Goal: Task Accomplishment & Management: Manage account settings

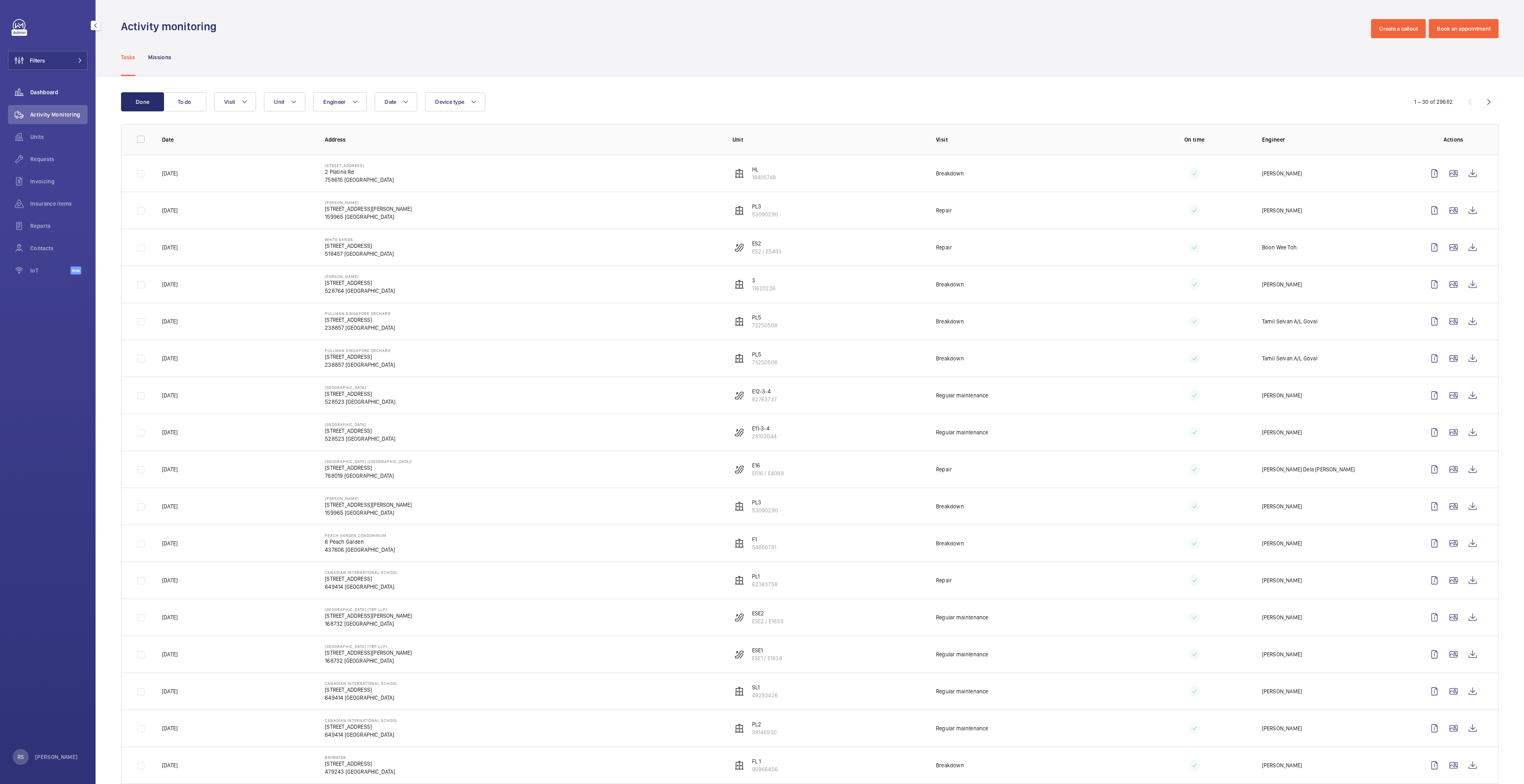
click at [37, 92] on span "Dashboard" at bounding box center [59, 92] width 57 height 8
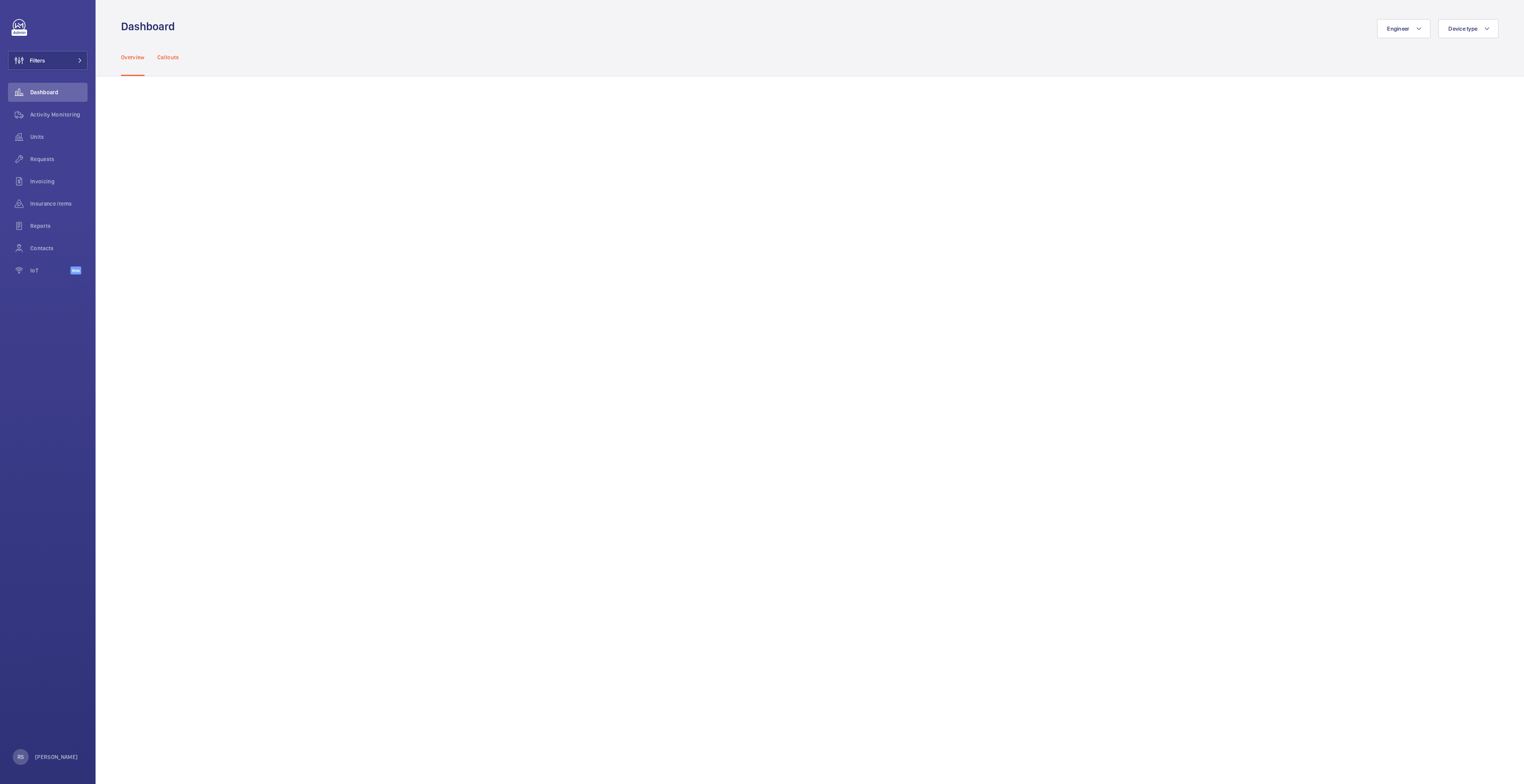
click at [170, 59] on p "Callouts" at bounding box center [168, 57] width 22 height 8
click at [78, 60] on mat-icon at bounding box center [80, 60] width 5 height 5
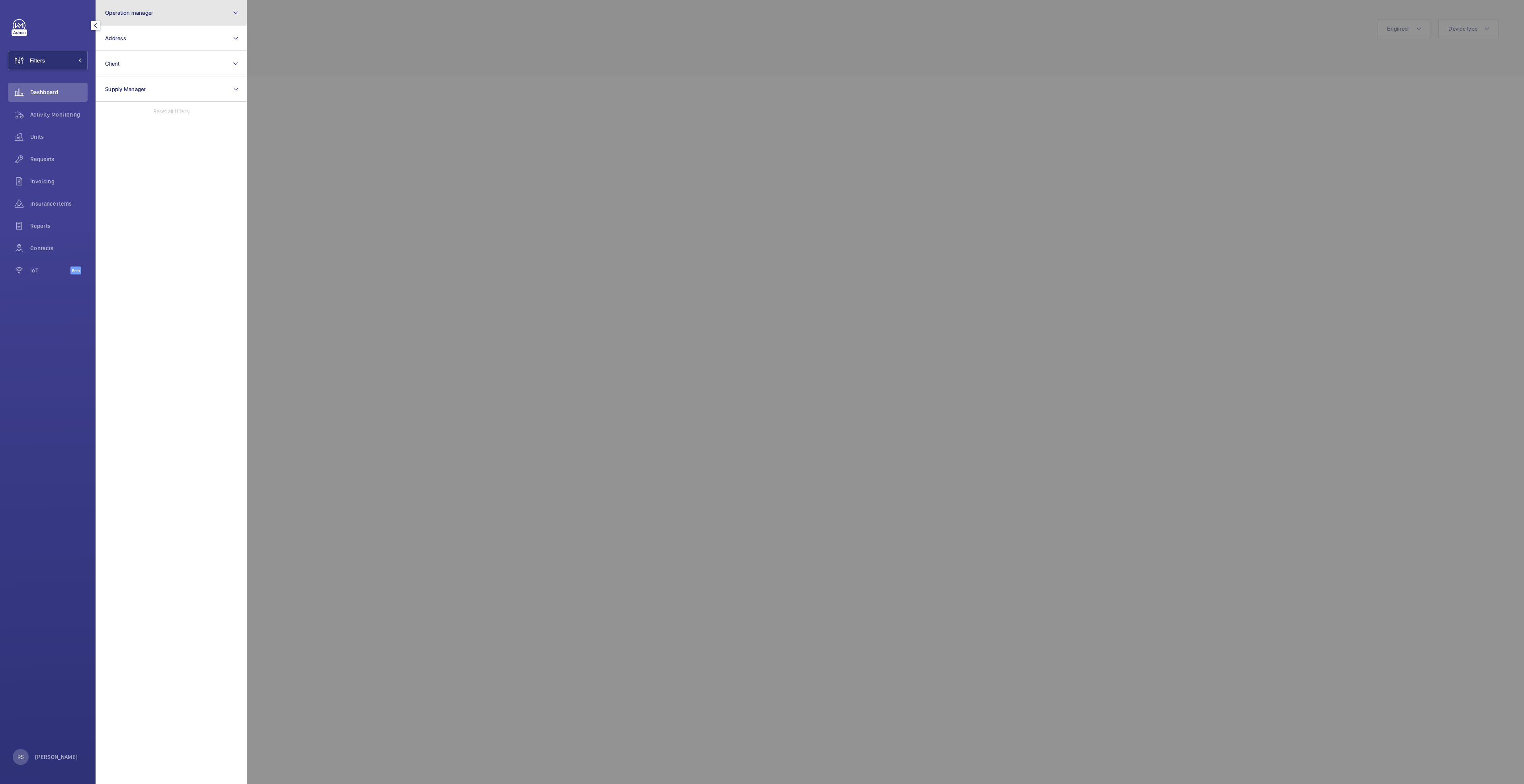
click at [176, 21] on button "Operation manager" at bounding box center [172, 12] width 151 height 25
click at [150, 86] on span "[PERSON_NAME]" at bounding box center [172, 83] width 109 height 8
click at [115, 86] on input "[PERSON_NAME]" at bounding box center [107, 83] width 16 height 16
checkbox input "true"
click at [337, 61] on div at bounding box center [1009, 392] width 1524 height 784
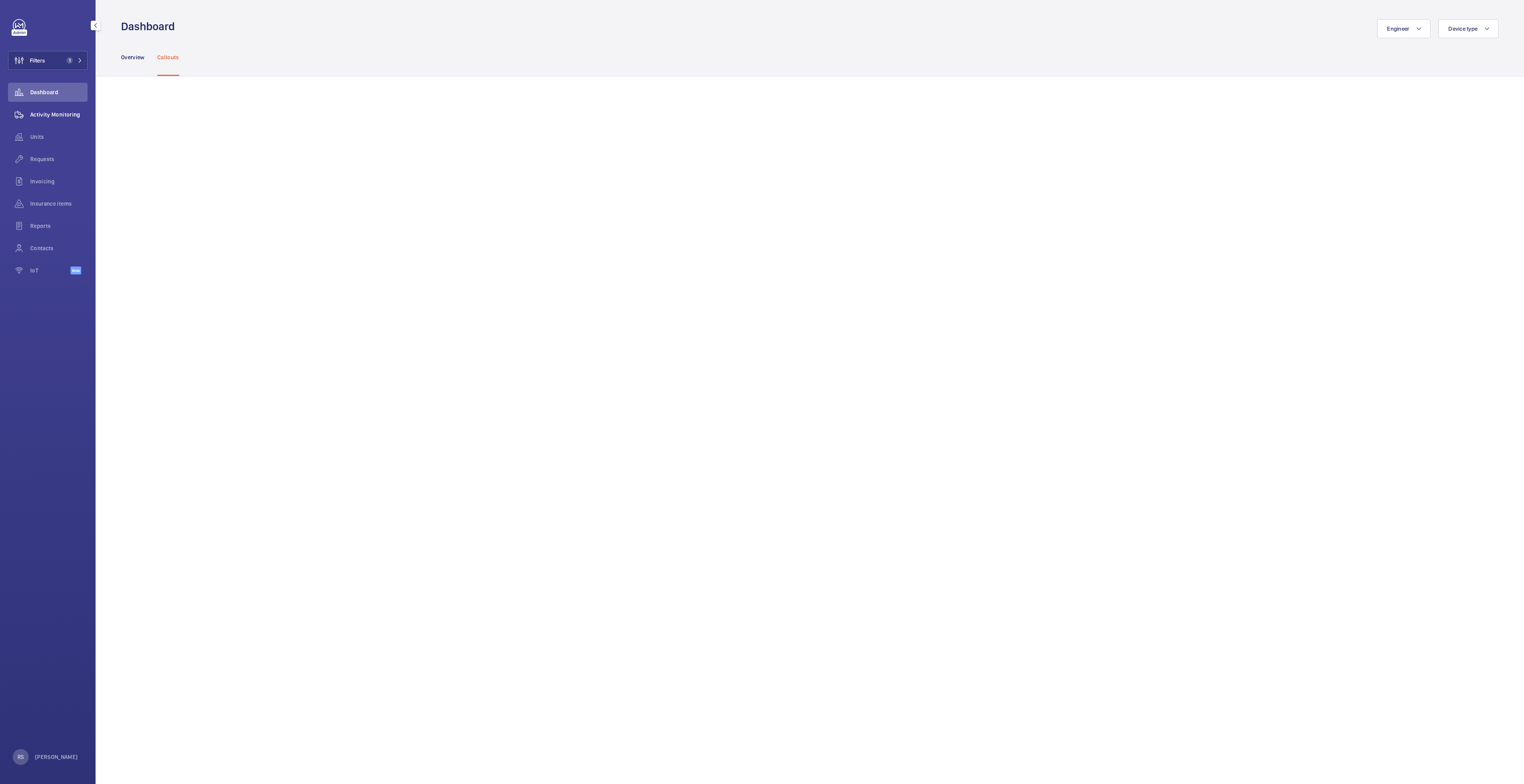
click at [44, 116] on span "Activity Monitoring" at bounding box center [59, 114] width 57 height 8
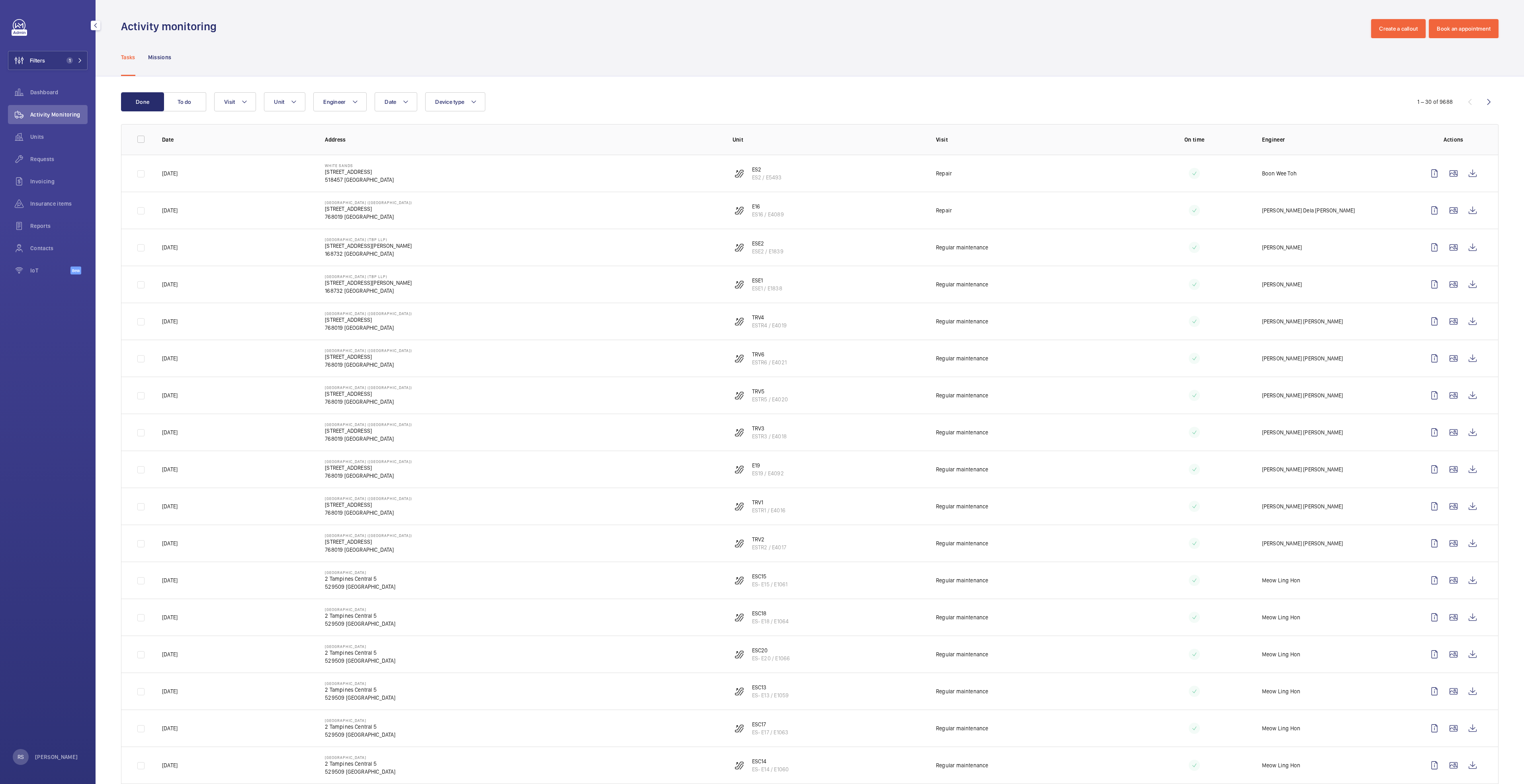
click at [88, 63] on div "Filters 1 Dashboard Activity Monitoring Units Requests Invoicing Insurance item…" at bounding box center [48, 392] width 96 height 784
click at [83, 60] on button "Filters 1" at bounding box center [47, 60] width 80 height 19
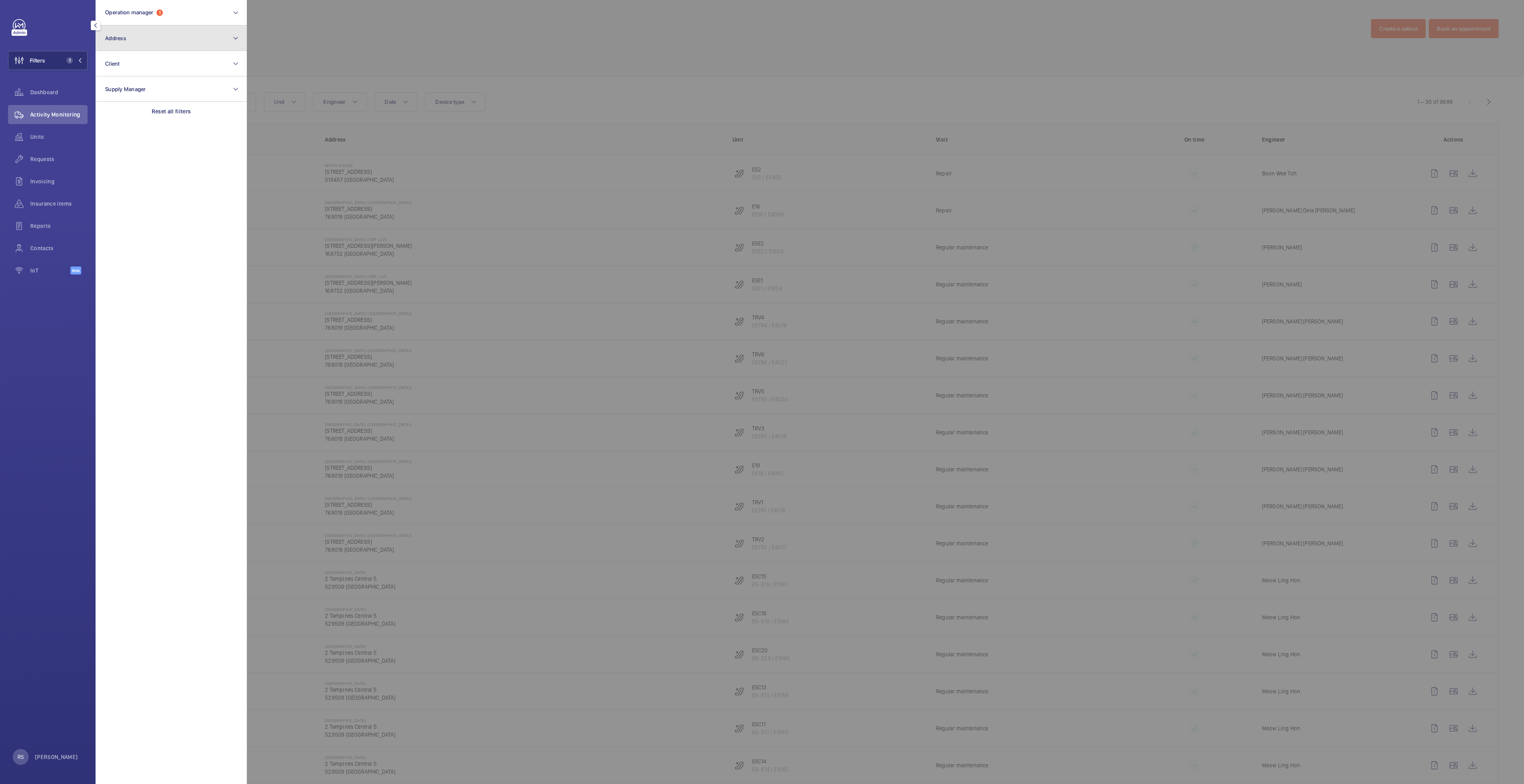
click at [154, 38] on button "Address" at bounding box center [172, 38] width 151 height 25
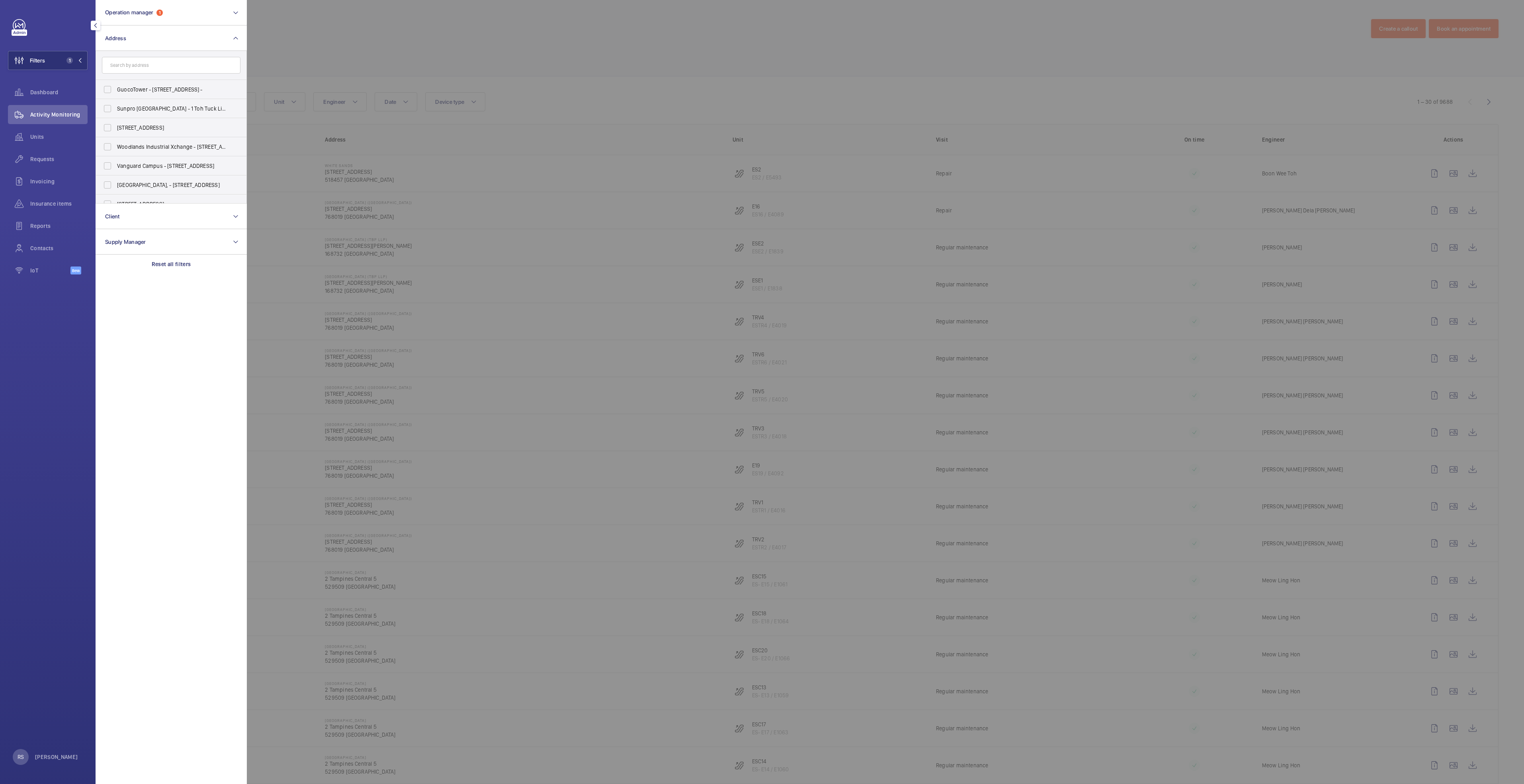
click at [140, 64] on input "text" at bounding box center [171, 65] width 138 height 17
type input "causeway"
click at [113, 87] on label "[GEOGRAPHIC_DATA] - [STREET_ADDRESS]" at bounding box center [165, 89] width 138 height 19
click at [113, 87] on input "[GEOGRAPHIC_DATA] - [STREET_ADDRESS]" at bounding box center [107, 89] width 16 height 16
checkbox input "true"
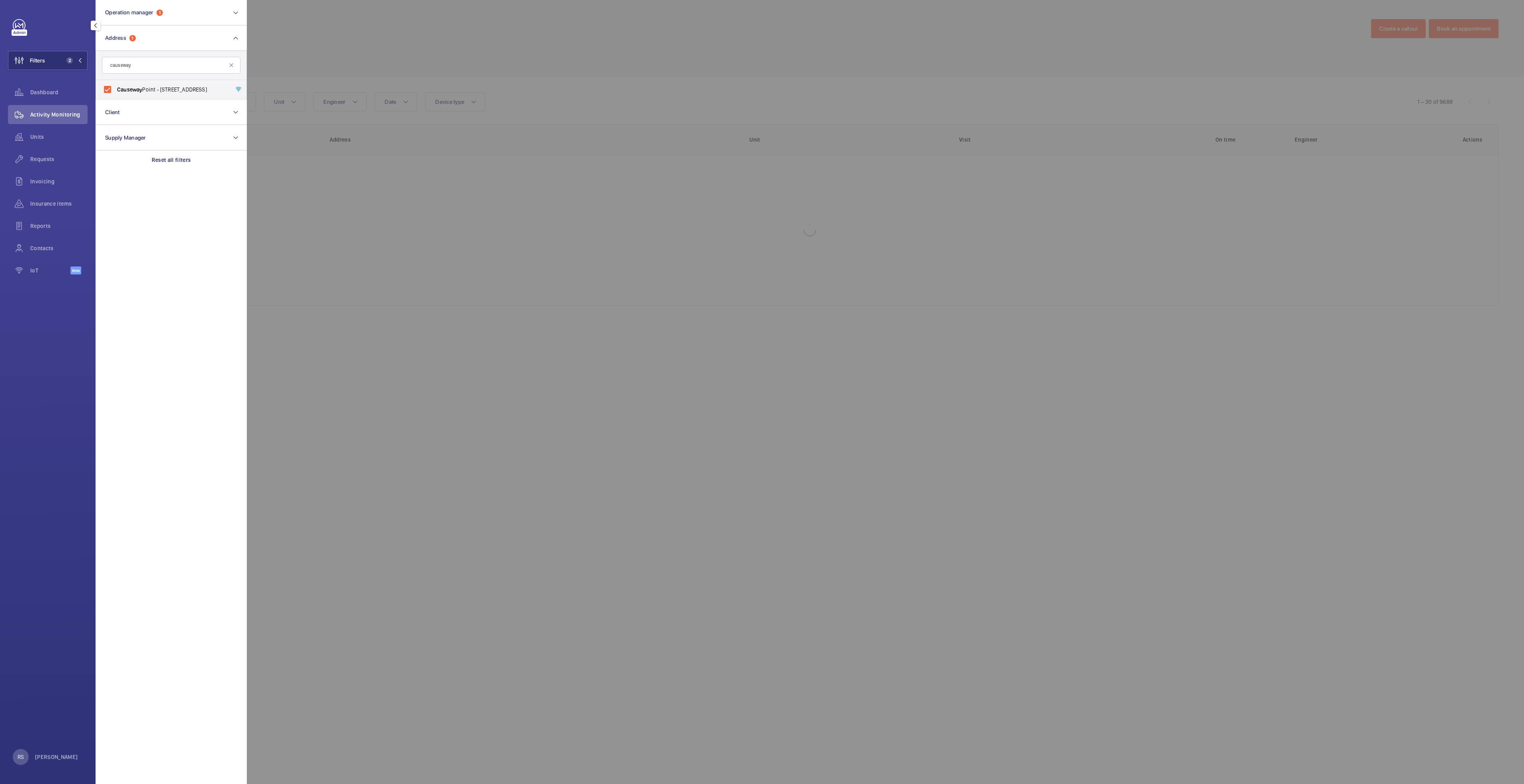
click at [335, 34] on div at bounding box center [1009, 392] width 1524 height 784
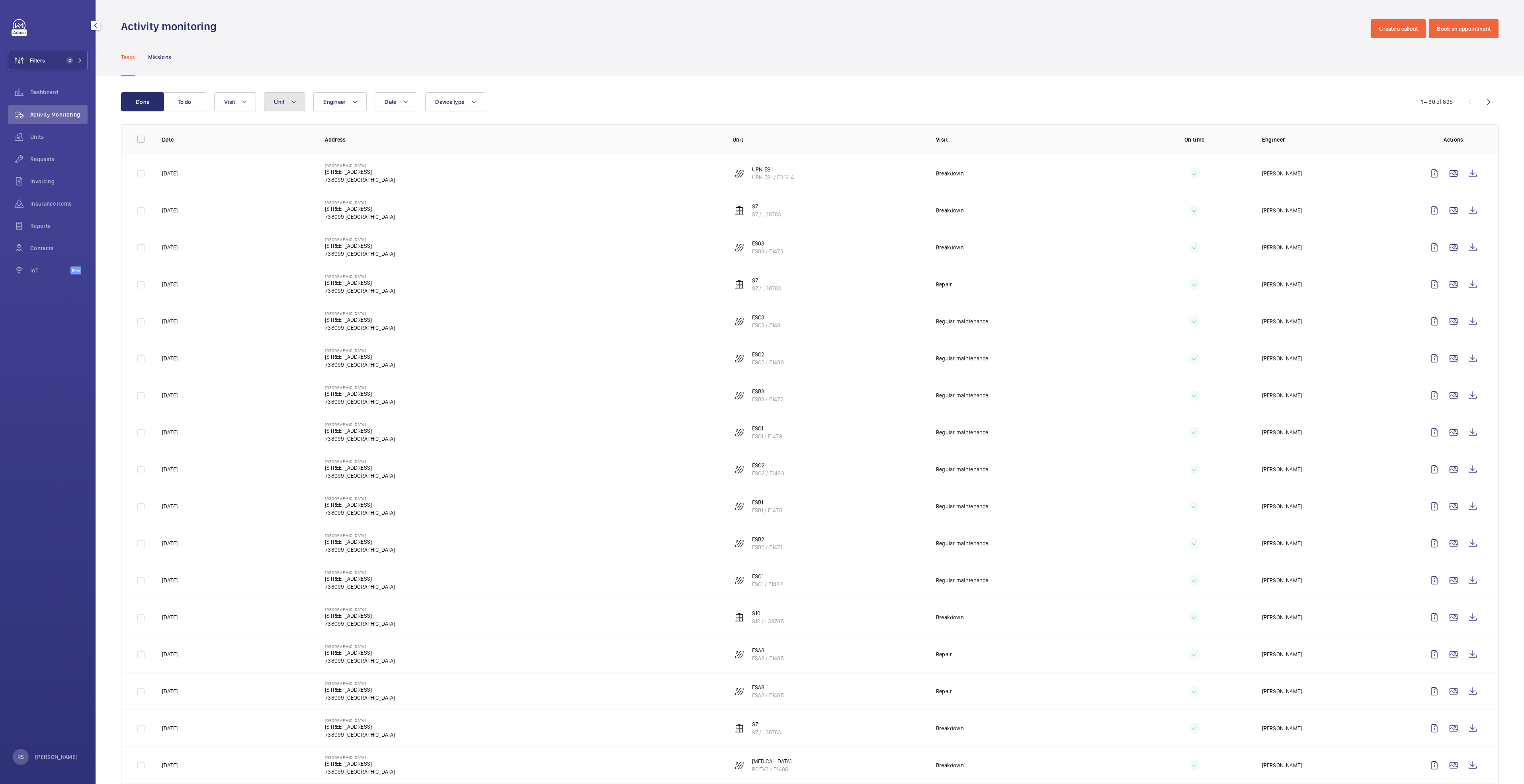
click at [297, 103] on mat-icon at bounding box center [293, 102] width 7 height 9
click at [294, 131] on input "text" at bounding box center [340, 132] width 138 height 17
type input "u"
type input "es1"
click at [345, 177] on span "ES1" at bounding box center [343, 175] width 9 height 7
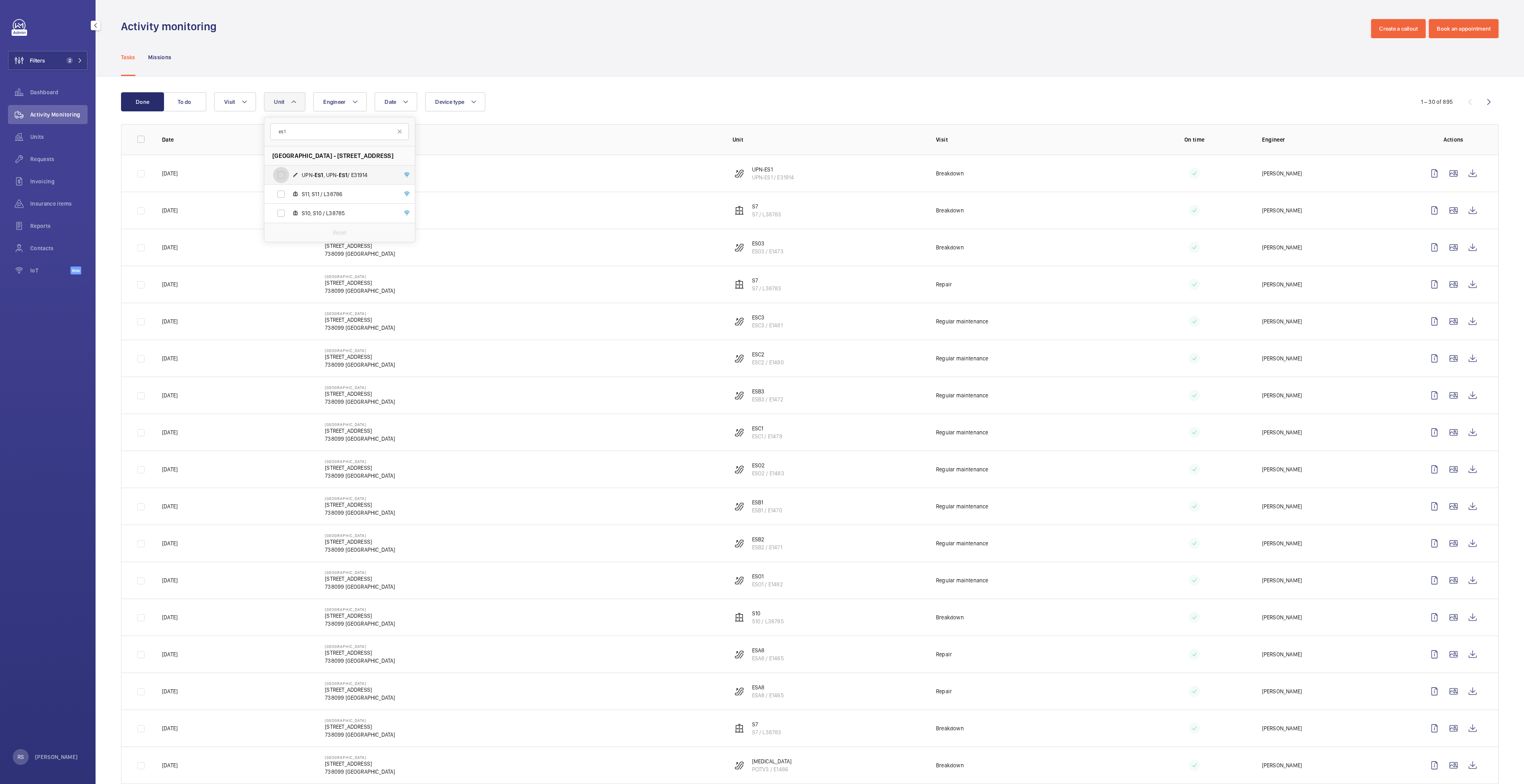
click at [289, 177] on input "UPN- ES1 , UPN- ES1 / E31914" at bounding box center [281, 175] width 16 height 16
checkbox input "true"
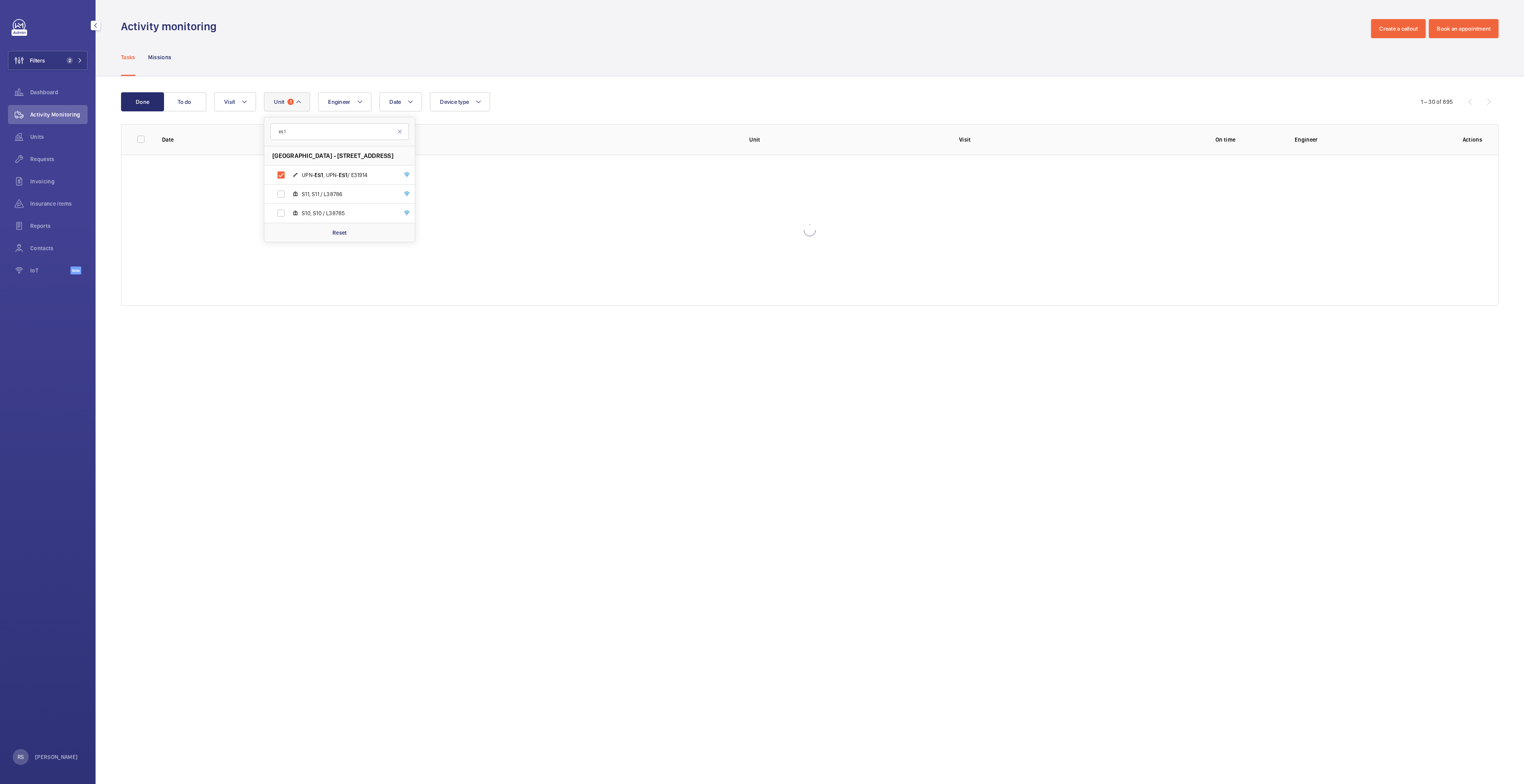
click at [489, 85] on div "Done To do Date Engineer Unit 1 es1 [GEOGRAPHIC_DATA] - [STREET_ADDRESS] / E319…" at bounding box center [810, 200] width 1428 height 249
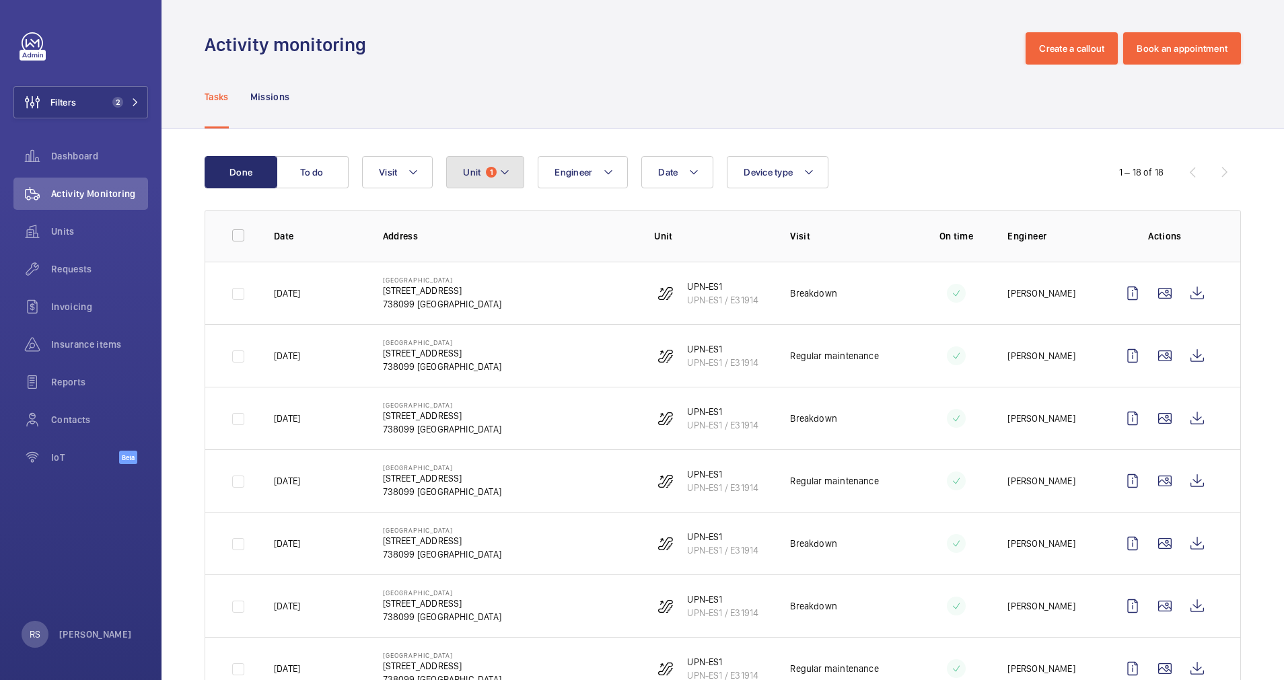
click at [496, 174] on span "1" at bounding box center [491, 172] width 11 height 11
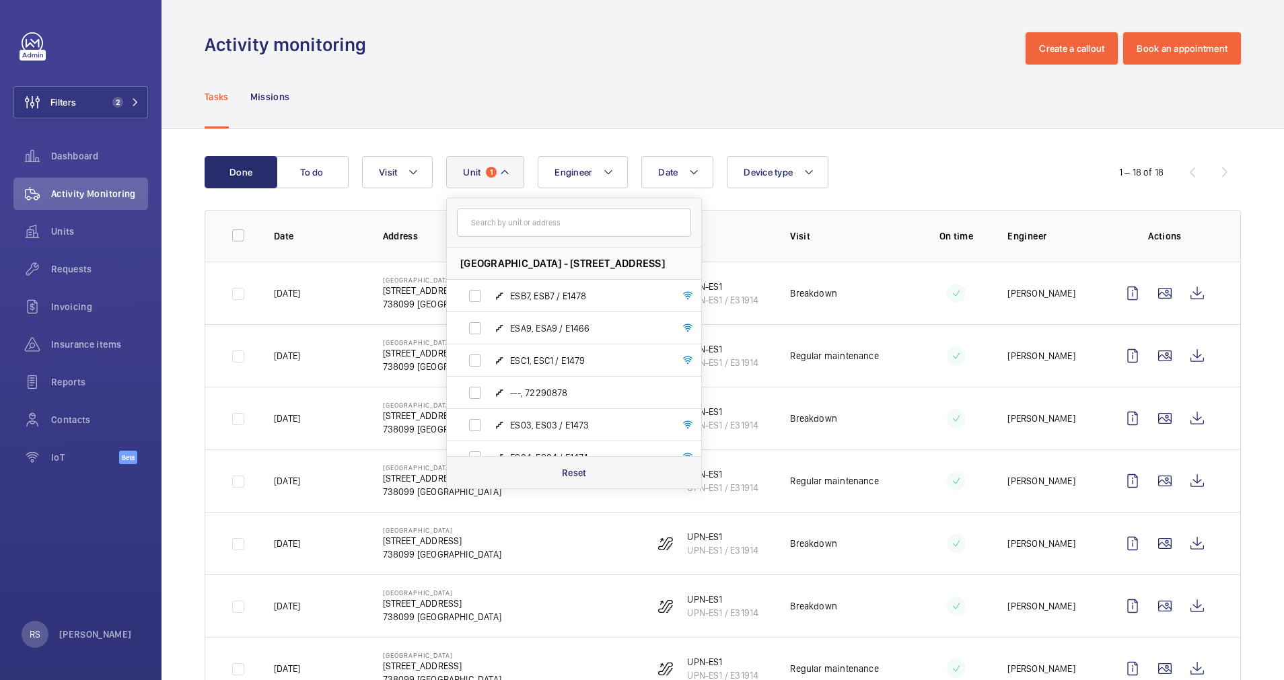
click at [588, 399] on div "Reset" at bounding box center [574, 472] width 254 height 32
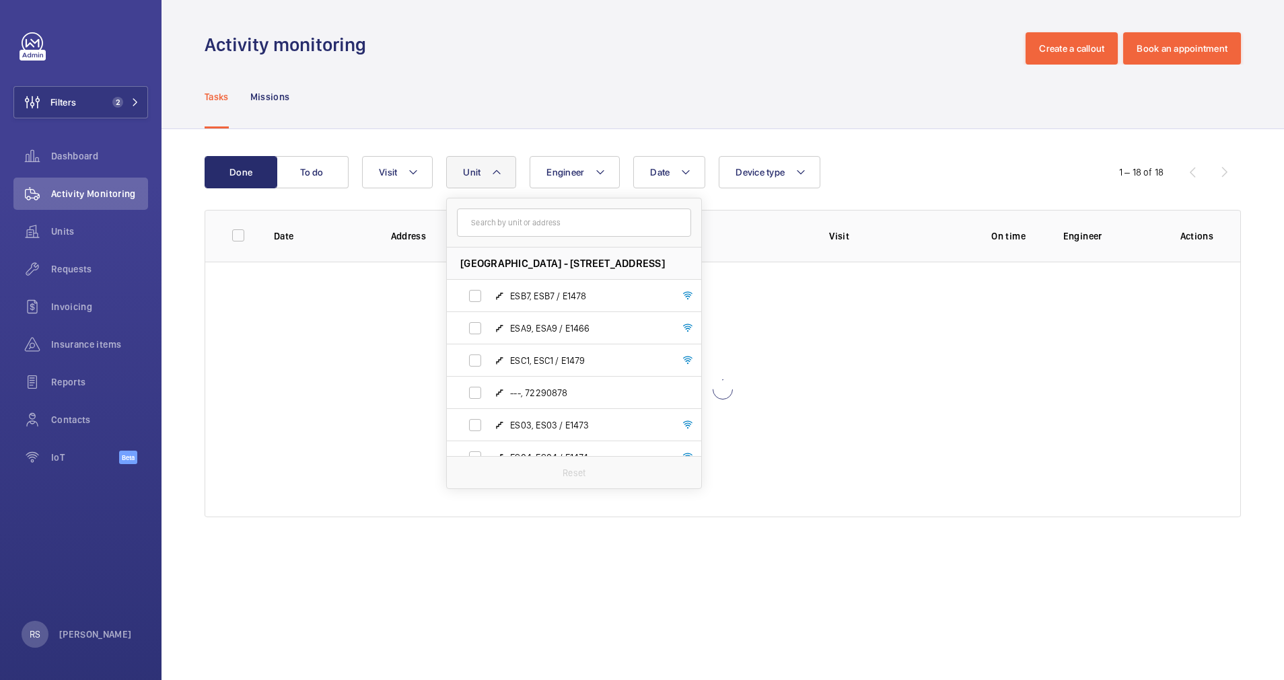
click at [682, 55] on div "Activity monitoring Create a callout Book an appointment" at bounding box center [723, 48] width 1036 height 32
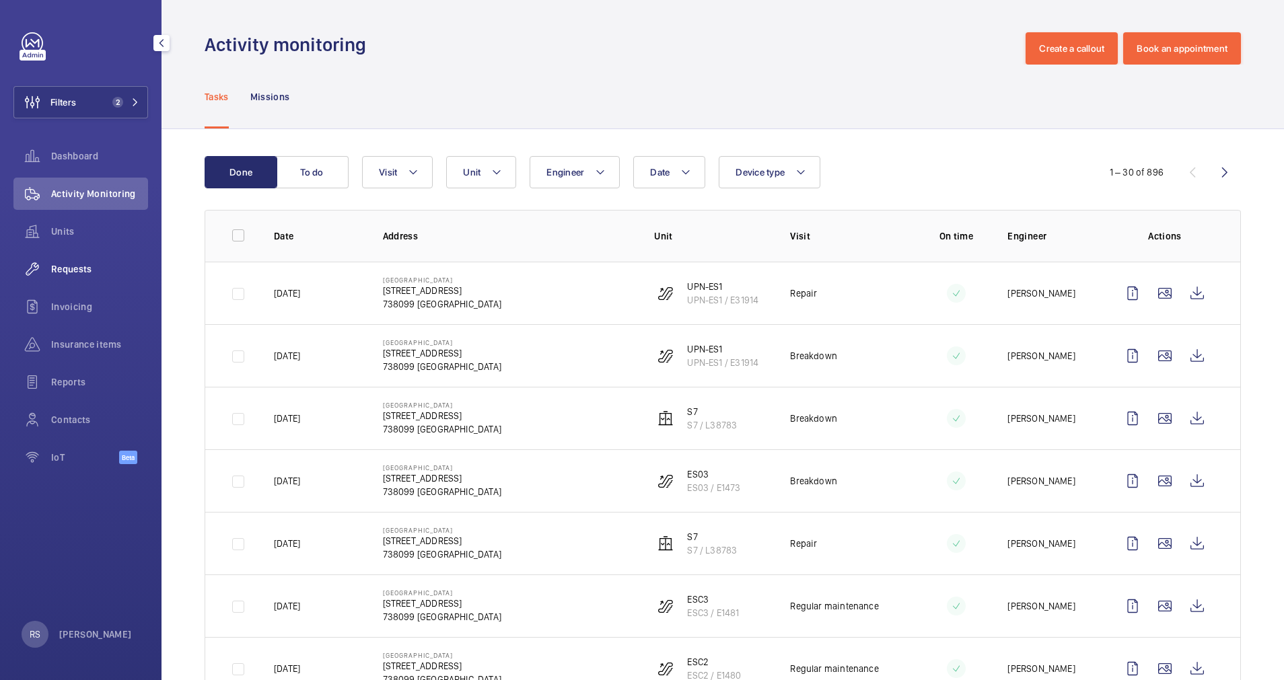
click at [84, 271] on span "Requests" at bounding box center [99, 268] width 97 height 13
